Goal: Contribute content: Contribute content

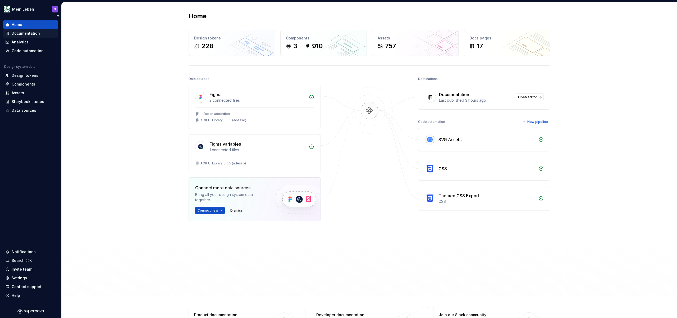
click at [21, 33] on div "Documentation" at bounding box center [26, 33] width 28 height 5
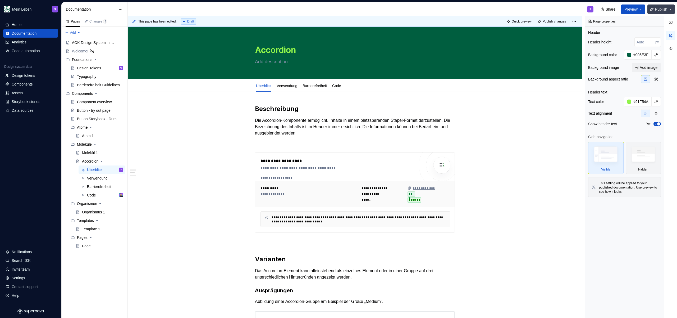
click at [668, 7] on button "Publish" at bounding box center [662, 9] width 28 height 10
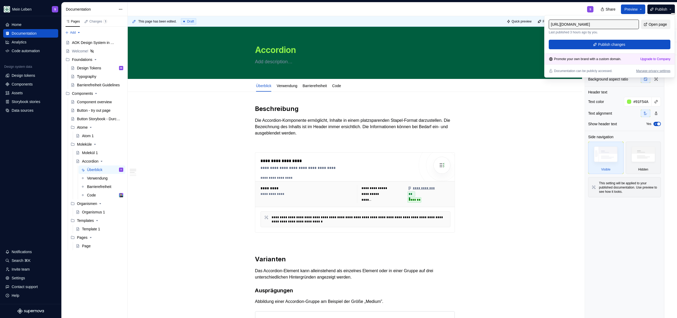
click at [652, 22] on span "Open page" at bounding box center [658, 24] width 18 height 5
drag, startPoint x: 218, startPoint y: 126, endPoint x: 237, endPoint y: 115, distance: 21.5
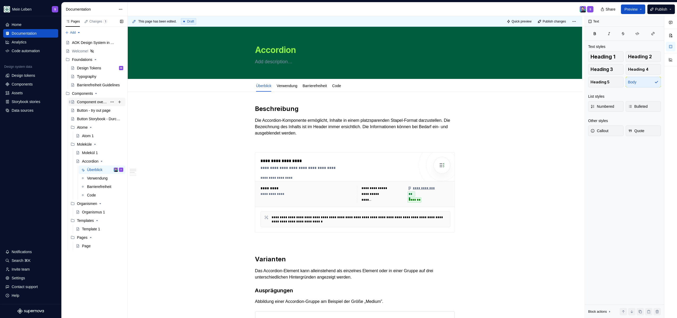
click at [92, 104] on div "Component overview" at bounding box center [92, 101] width 30 height 5
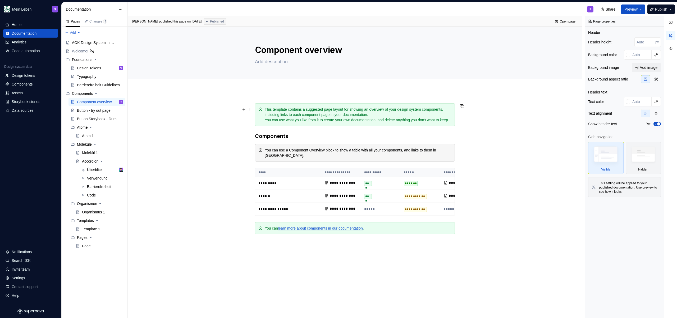
click at [303, 106] on div "This template contains a suggested page layout for showing an overview of your …" at bounding box center [355, 114] width 200 height 23
click at [343, 103] on div "This template contains a suggested page layout for showing an overview of your …" at bounding box center [355, 114] width 200 height 23
drag, startPoint x: 260, startPoint y: 115, endPoint x: 262, endPoint y: 125, distance: 10.4
click at [260, 115] on div "This template contains a suggested page layout for showing an overview of your …" at bounding box center [355, 114] width 200 height 23
click at [249, 110] on span at bounding box center [250, 109] width 4 height 7
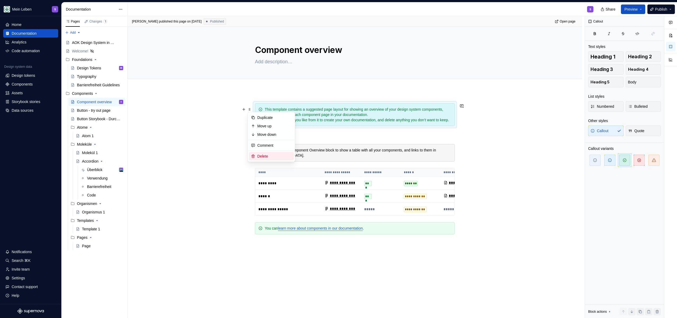
click at [266, 157] on div "Delete" at bounding box center [274, 155] width 34 height 5
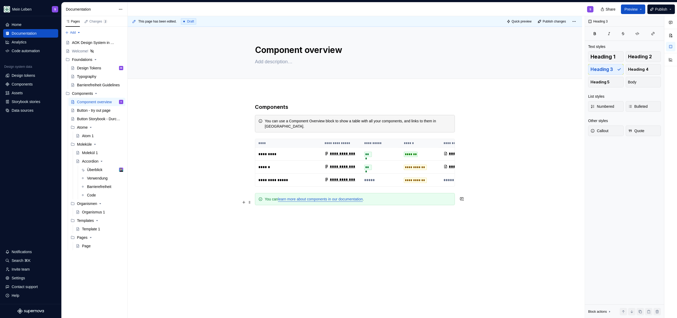
click at [267, 198] on div "You can learn more about components in our documentation ." at bounding box center [355, 199] width 200 height 12
click at [251, 202] on span at bounding box center [250, 201] width 4 height 7
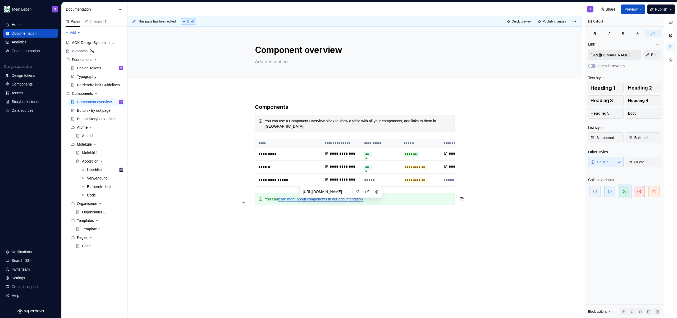
click at [340, 201] on link "learn more about components in our documentation" at bounding box center [320, 199] width 85 height 4
click at [330, 193] on input "[URL][DOMAIN_NAME]" at bounding box center [326, 192] width 51 height 10
click at [363, 191] on button "button" at bounding box center [366, 191] width 7 height 7
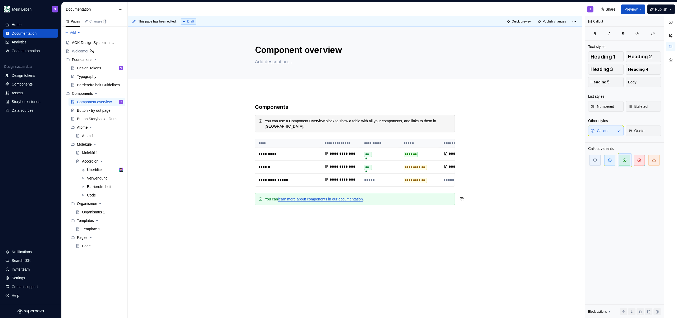
click at [261, 197] on div "You can learn more about components in our documentation ." at bounding box center [355, 199] width 200 height 12
click at [255, 199] on div "You can learn more about components in our documentation ." at bounding box center [355, 199] width 200 height 12
click at [252, 201] on div "**********" at bounding box center [355, 209] width 455 height 238
click at [251, 203] on span at bounding box center [250, 201] width 4 height 7
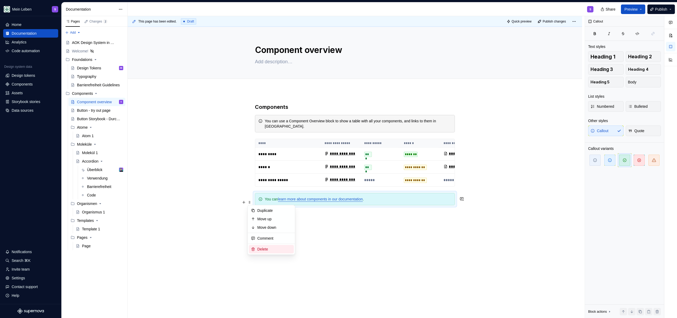
click at [260, 250] on div "Delete" at bounding box center [274, 248] width 34 height 5
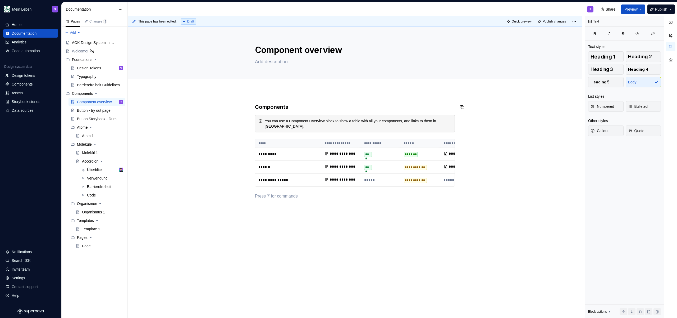
click at [258, 91] on div "**********" at bounding box center [355, 200] width 455 height 220
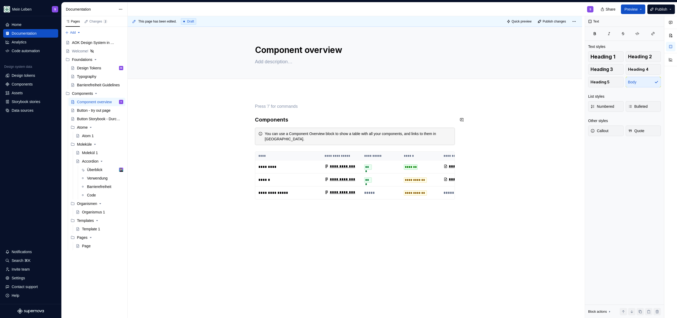
type textarea "*"
click at [301, 122] on h3 "Components" at bounding box center [355, 119] width 200 height 7
click at [298, 55] on textarea "Component overview" at bounding box center [354, 50] width 200 height 13
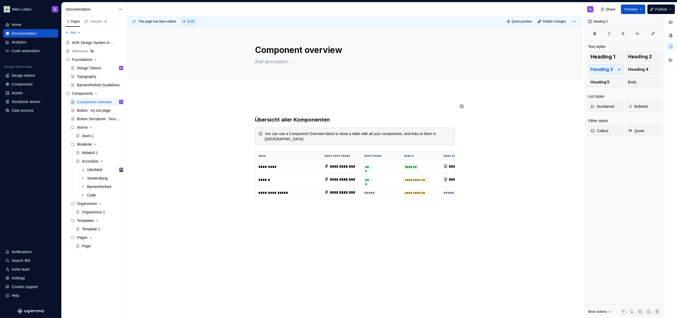
click at [305, 110] on div "**********" at bounding box center [355, 162] width 200 height 118
click at [302, 102] on div "**********" at bounding box center [355, 206] width 455 height 233
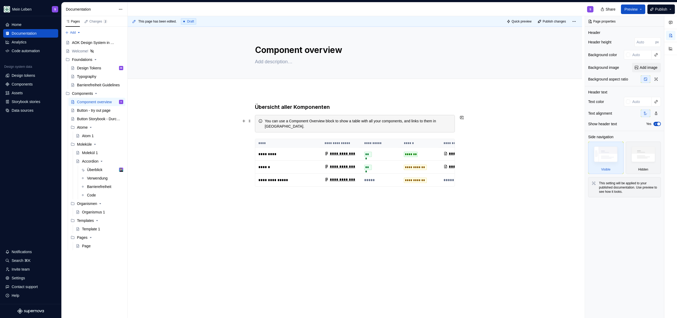
click at [374, 114] on div "**********" at bounding box center [355, 156] width 200 height 106
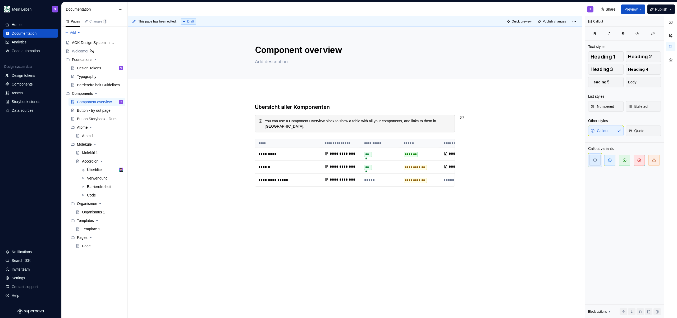
click at [374, 111] on div "**********" at bounding box center [355, 156] width 200 height 106
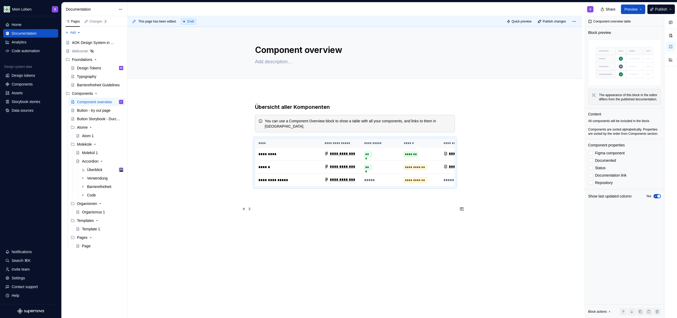
click at [287, 208] on p at bounding box center [355, 205] width 200 height 6
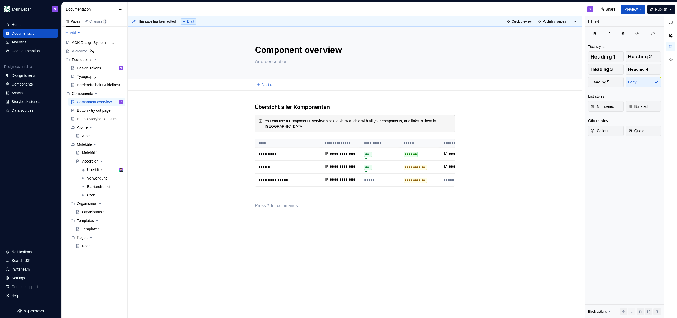
click at [289, 99] on div "**********" at bounding box center [355, 200] width 455 height 220
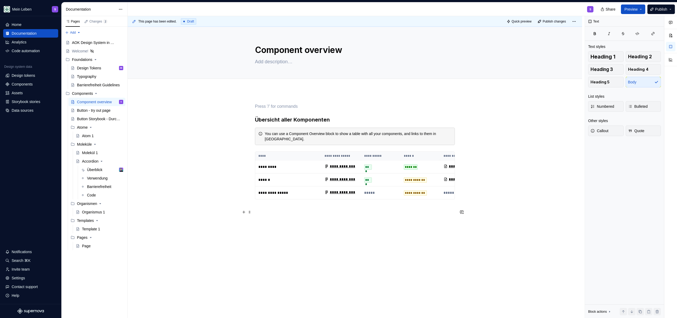
click at [275, 212] on p at bounding box center [355, 209] width 200 height 6
click at [342, 118] on h3 "Übersicht aller Komponenten" at bounding box center [355, 119] width 200 height 7
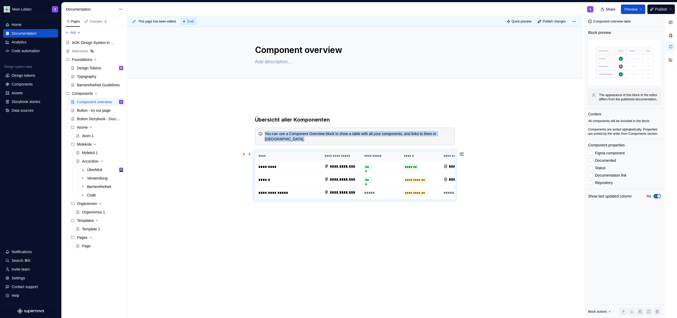
click at [433, 155] on th "******" at bounding box center [421, 156] width 40 height 9
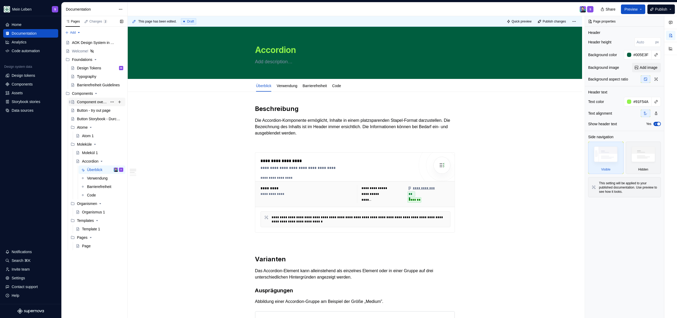
click at [92, 101] on div "Component overview" at bounding box center [92, 101] width 30 height 5
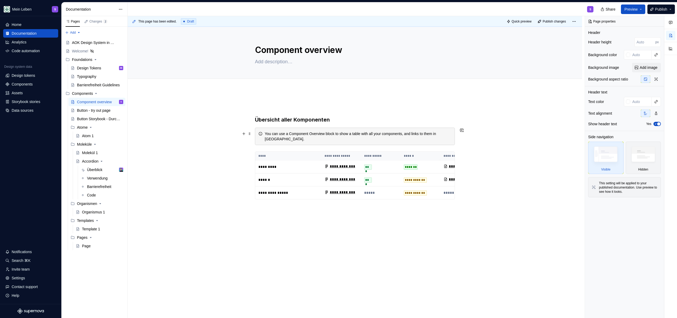
click at [288, 140] on div "You can use a Component Overview block to show a table with all your components…" at bounding box center [358, 136] width 187 height 11
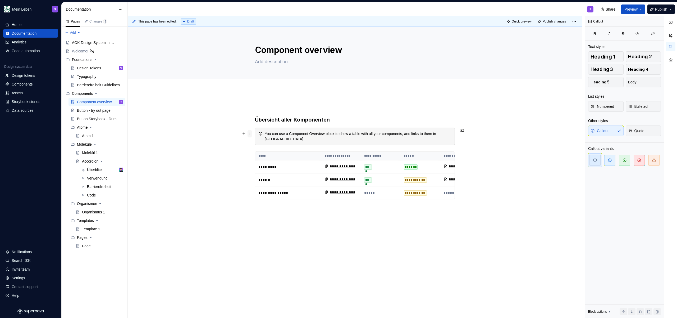
click at [249, 133] on span at bounding box center [250, 133] width 4 height 7
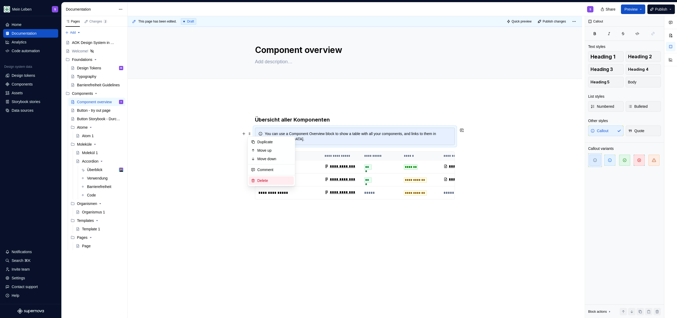
click at [267, 179] on div "Delete" at bounding box center [274, 180] width 34 height 5
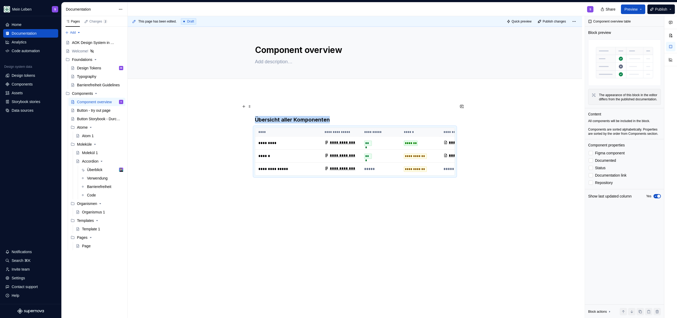
click at [275, 98] on div "**********" at bounding box center [355, 194] width 455 height 209
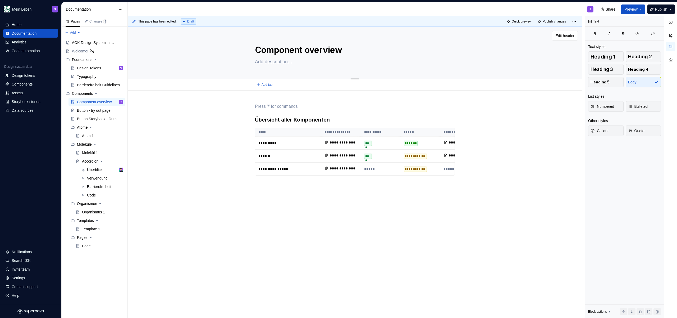
click at [294, 47] on textarea "Component overview" at bounding box center [354, 50] width 200 height 13
click at [295, 49] on textarea "Component overview" at bounding box center [354, 50] width 200 height 13
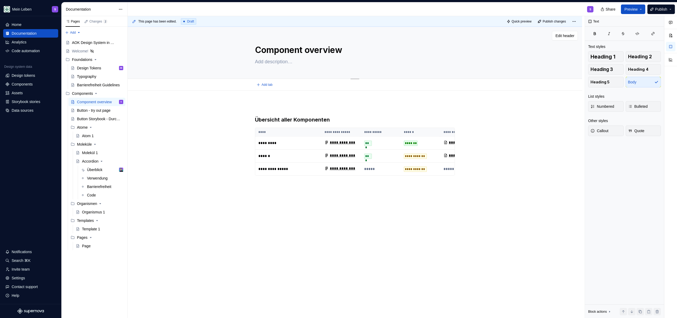
type textarea "*"
type textarea "Ü"
type textarea "*"
type textarea "Üb"
type textarea "*"
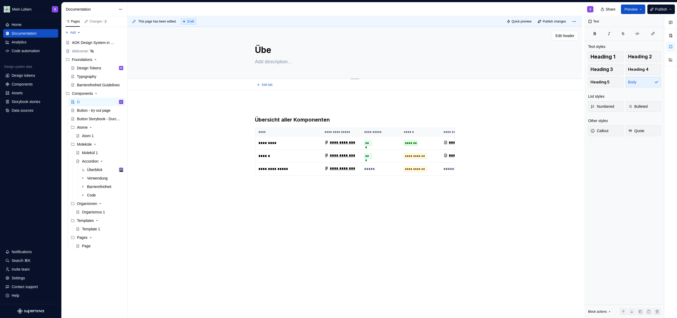
type textarea "Über"
type textarea "*"
type textarea "Übers"
type textarea "*"
type textarea "Übersi"
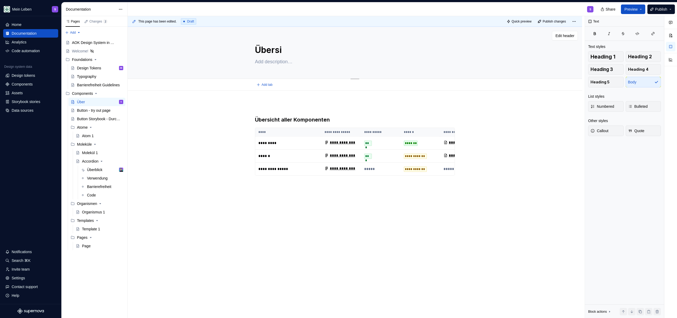
type textarea "*"
type textarea "Übersic"
type textarea "*"
type textarea "Übersich"
type textarea "*"
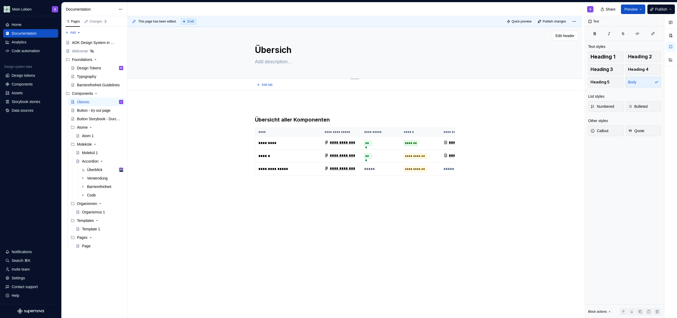
type textarea "Übersicht"
type textarea "*"
type textarea "Übersicht"
type textarea "*"
type textarea "Übersicht a"
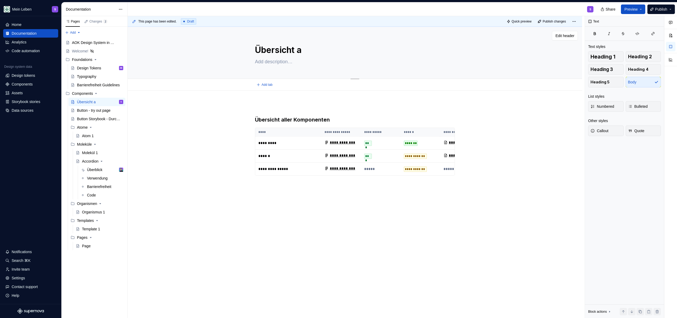
type textarea "*"
type textarea "Übersicht al"
type textarea "*"
type textarea "Übersicht ale"
type textarea "*"
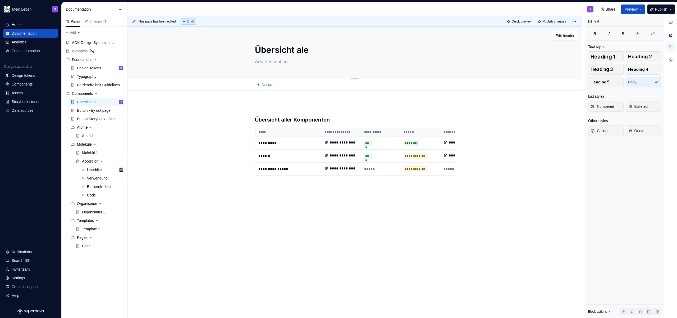
type textarea "Übersicht alel"
type textarea "*"
type textarea "Übersicht ale"
type textarea "*"
type textarea "Übersicht al"
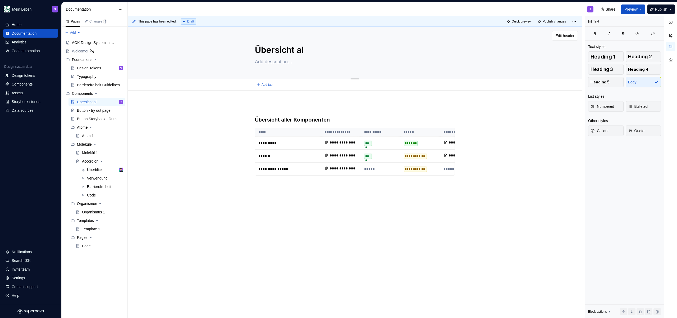
type textarea "*"
type textarea "Übersicht alle"
type textarea "*"
type textarea "Übersicht aller"
type textarea "*"
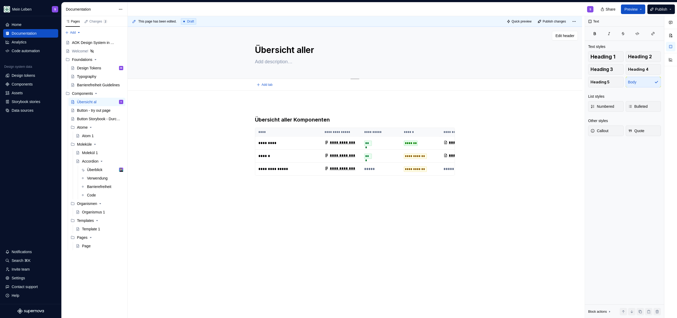
type textarea "Übersicht aller"
type textarea "*"
type textarea "Übersicht aller K"
type textarea "*"
type textarea "Übersicht aller Ko"
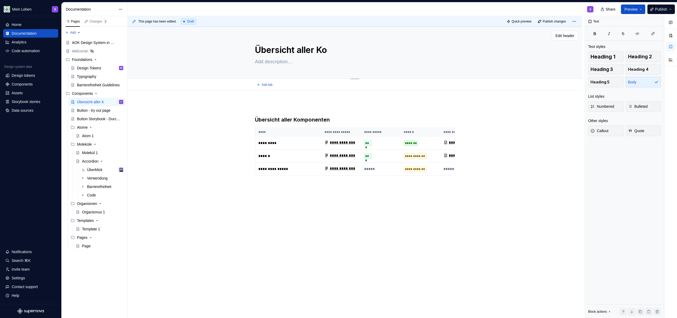
type textarea "*"
type textarea "Übersicht aller Kom"
type textarea "*"
type textarea "Übersicht aller Komp"
type textarea "*"
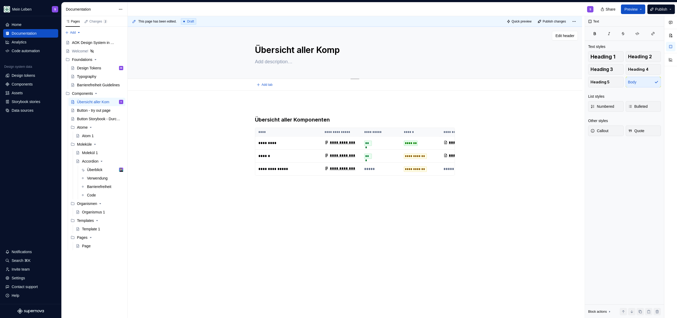
type textarea "Übersicht aller Kompo"
type textarea "*"
type textarea "Übersicht aller Kompon"
type textarea "*"
type textarea "Übersicht aller Kompone"
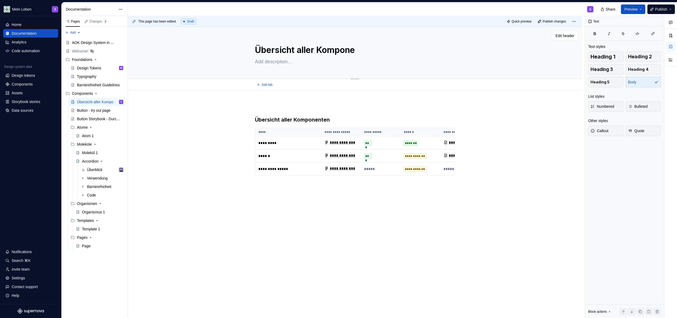
type textarea "*"
type textarea "Übersicht aller Komponent"
type textarea "*"
type textarea "Übersicht aller Komponente"
type textarea "*"
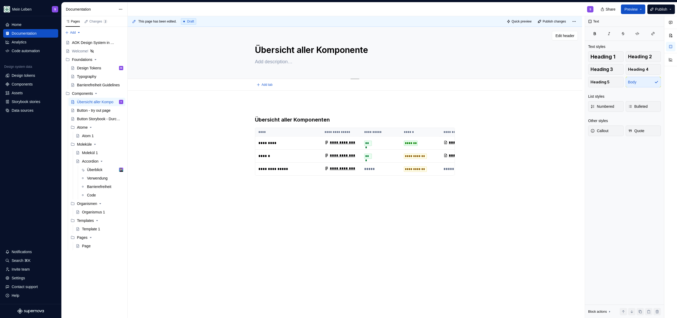
type textarea "Übersicht aller Komponenten"
type textarea "*"
type textarea "Übersicht aller Komponenten"
click at [650, 9] on button "Publish" at bounding box center [662, 9] width 28 height 10
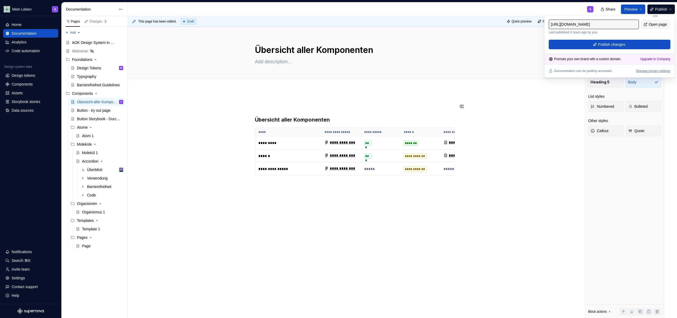
type textarea "*"
type input "[URL][DOMAIN_NAME]"
click at [579, 41] on button "Publish changes" at bounding box center [610, 45] width 122 height 10
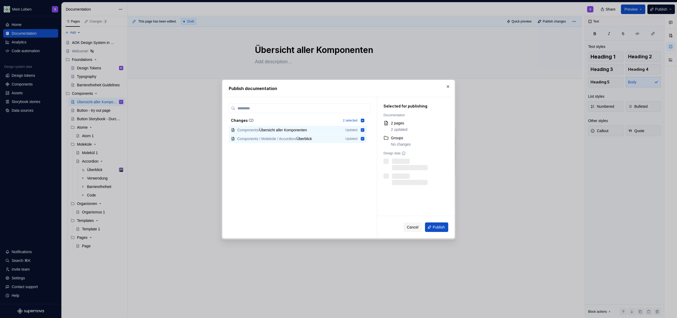
click at [437, 222] on div "Cancel Publish" at bounding box center [425, 227] width 45 height 10
drag, startPoint x: 436, startPoint y: 226, endPoint x: 419, endPoint y: 235, distance: 19.4
click at [436, 226] on span "Publish" at bounding box center [439, 226] width 12 height 5
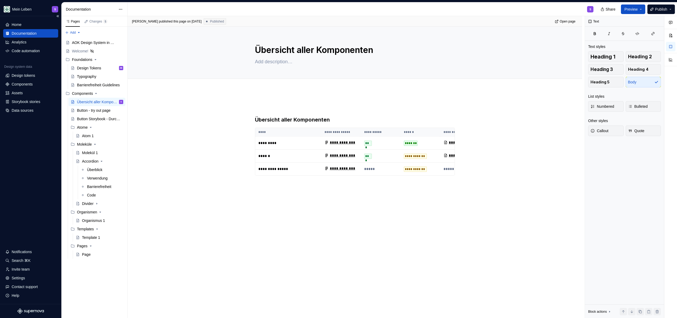
type textarea "*"
